Goal: Information Seeking & Learning: Stay updated

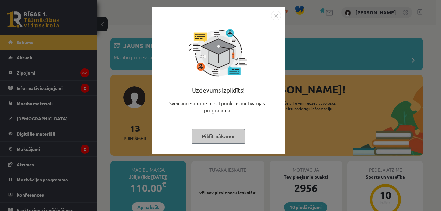
click at [224, 142] on button "Pildīt nākamo" at bounding box center [217, 136] width 53 height 15
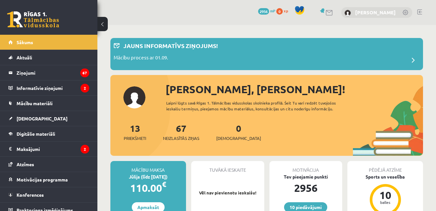
click at [380, 12] on link "[PERSON_NAME]" at bounding box center [375, 12] width 41 height 6
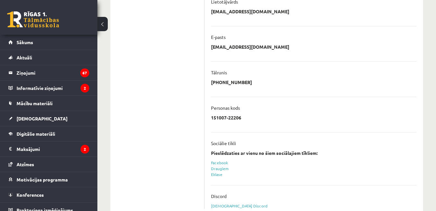
scroll to position [180, 0]
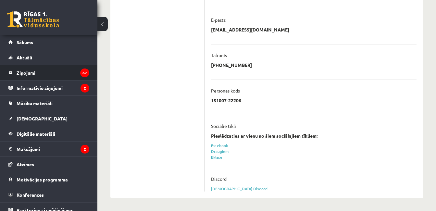
click at [70, 67] on legend "Ziņojumi 67" at bounding box center [53, 72] width 73 height 15
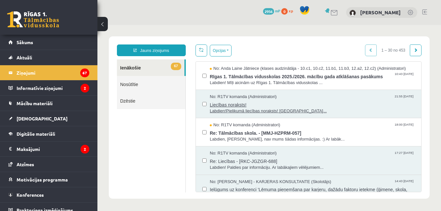
click at [261, 106] on span "Liecības noraksts!" at bounding box center [312, 104] width 205 height 8
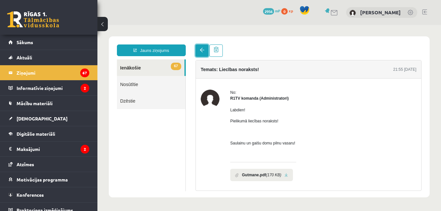
click at [199, 45] on link at bounding box center [201, 50] width 13 height 12
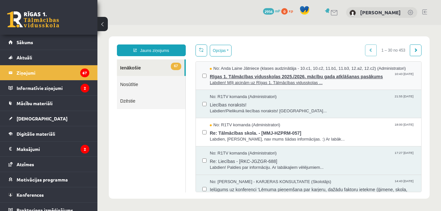
click at [247, 73] on span "Rīgas 1. Tālmācības vidusskolas 2025./2026. mācību gada atklāšanas pasākums" at bounding box center [312, 76] width 205 height 8
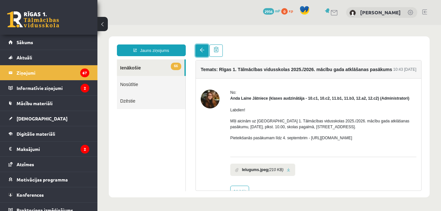
click at [203, 54] on link at bounding box center [201, 50] width 13 height 12
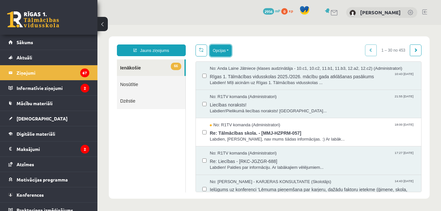
click at [229, 46] on button "Opcijas" at bounding box center [221, 51] width 22 height 12
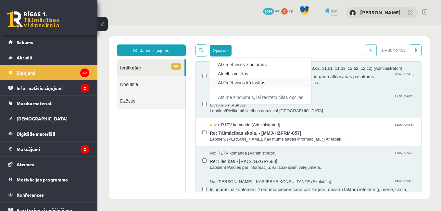
click at [233, 82] on link "Atzīmēt visus kā lasītus" at bounding box center [260, 82] width 85 height 6
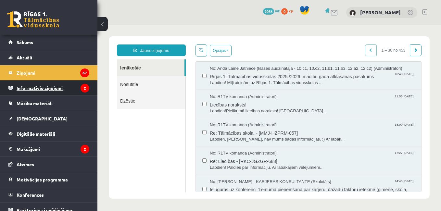
click at [77, 83] on legend "Informatīvie ziņojumi 2" at bounding box center [53, 87] width 73 height 15
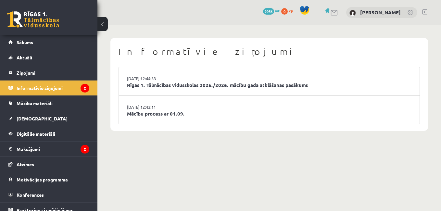
click at [183, 116] on link "Mācību process ar 01.09." at bounding box center [269, 113] width 284 height 7
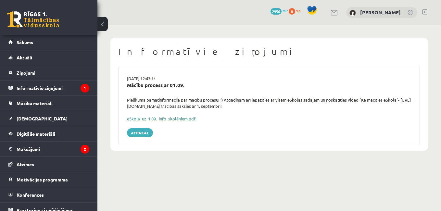
click at [183, 120] on link "eSkola_uz_1.09._info_skolēniem.pdf" at bounding box center [161, 119] width 68 height 6
click at [65, 89] on legend "Informatīvie ziņojumi 1" at bounding box center [53, 87] width 73 height 15
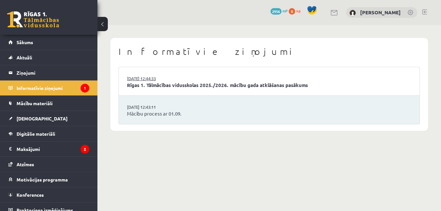
click at [128, 77] on link "29.08.2025 12:44:33" at bounding box center [151, 78] width 49 height 6
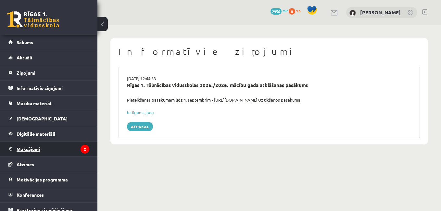
click at [39, 148] on legend "Maksājumi 2" at bounding box center [53, 148] width 73 height 15
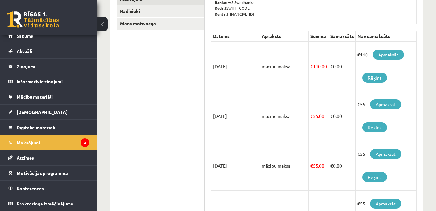
scroll to position [126, 0]
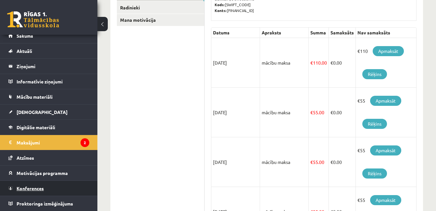
click at [70, 187] on link "Konferences" at bounding box center [48, 188] width 81 height 15
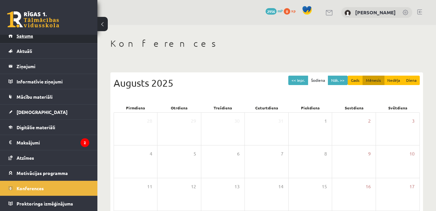
click at [61, 37] on link "Sākums" at bounding box center [48, 35] width 81 height 15
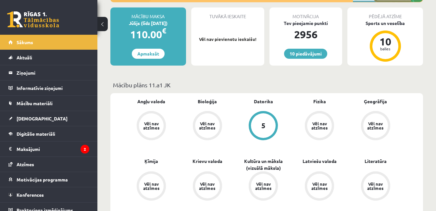
scroll to position [182, 0]
